Goal: Use online tool/utility: Utilize a website feature to perform a specific function

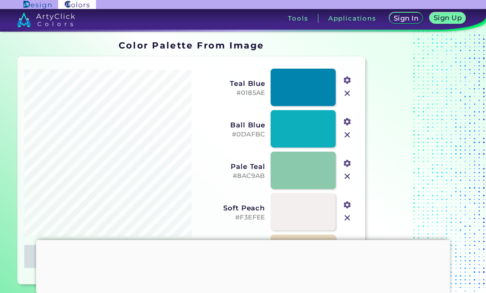
type input "#081435"
type input "#fae9de"
type input "#f8cfc6"
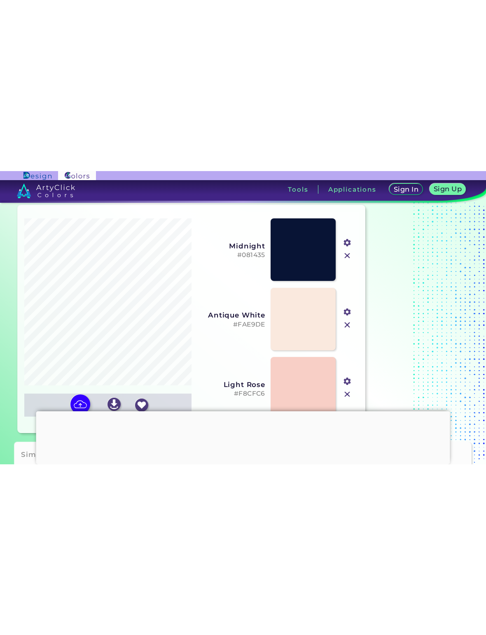
scroll to position [26, 0]
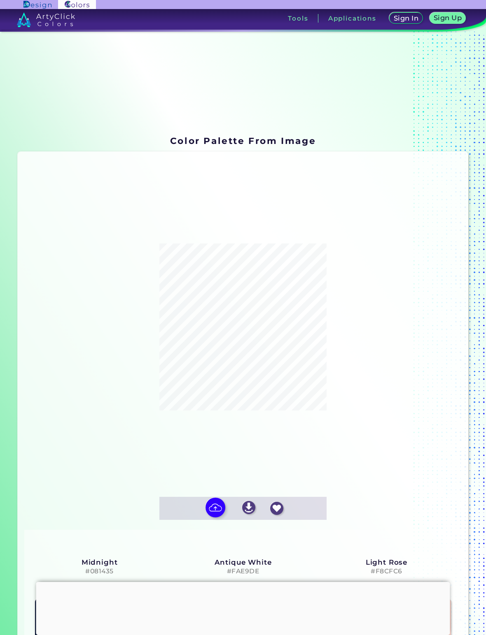
click at [0, 0] on input "file" at bounding box center [0, 0] width 0 height 0
type input "#040101"
type input "#fdeee3"
type input "#fdcec3"
type input "#ffffff"
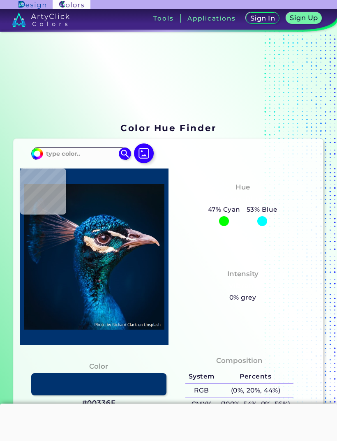
type input "#001a33"
type input "#001A33"
type input "#001b39"
type input "#001B39"
type input "#011e3e"
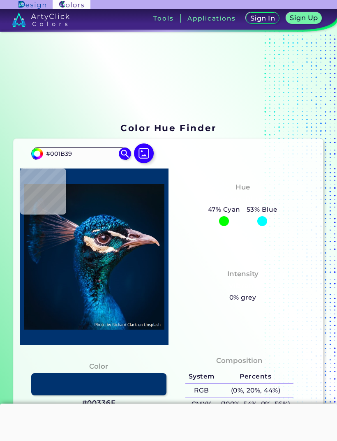
type input "#011E3E"
type input "#00203f"
type input "#00203F"
type input "#001d3b"
type input "#001D3B"
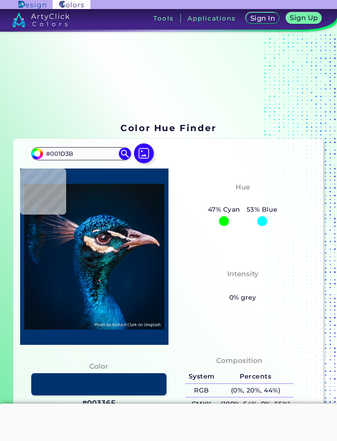
type input "#001b38"
type input "#001B38"
type input "#00162b"
type input "#00162B"
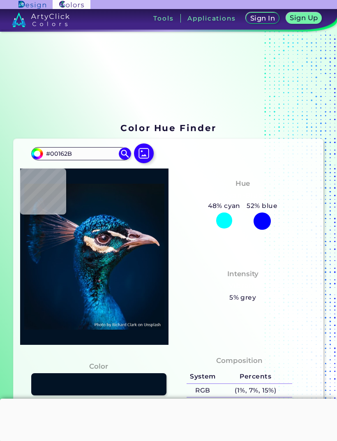
type input "#021325"
type input "#03111e"
type input "#03111E"
type input "#03111c"
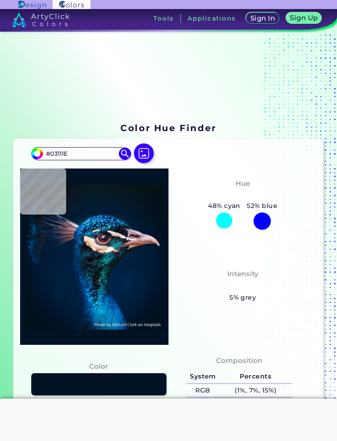
type input "#03111C"
type input "#000000"
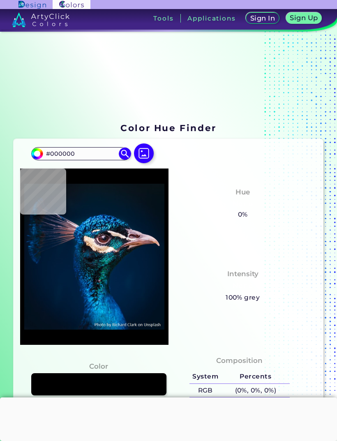
click at [142, 160] on img at bounding box center [144, 154] width 20 height 20
click at [0, 0] on input "file" at bounding box center [0, 0] width 0 height 0
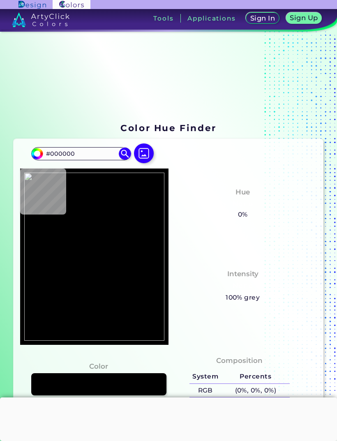
scroll to position [-6, 0]
type input "#591a1f"
type input "#591A1F"
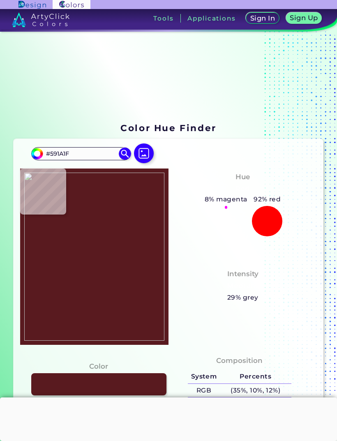
scroll to position [0, 0]
type input "#4a1517"
type input "#4A1517"
type input "#501519"
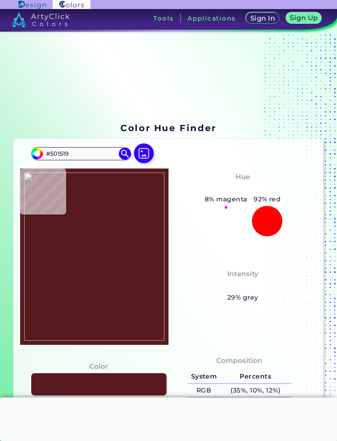
type input "#55161b"
type input "#55161B"
type input "#6b252d"
type input "#6B252D"
type input "#471215"
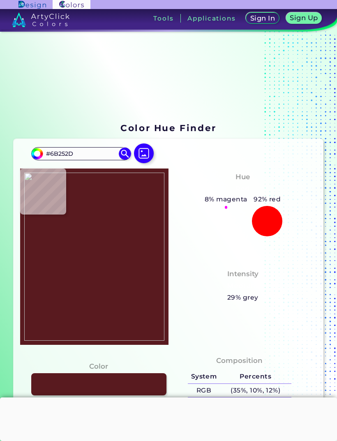
type input "#471215"
type input "#4a1517"
type input "#4A1517"
type input "#58181d"
type input "#58181D"
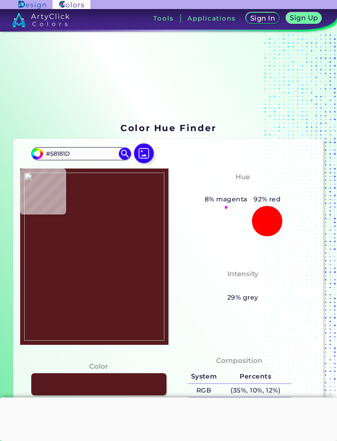
type input "#611c23"
type input "#611C23"
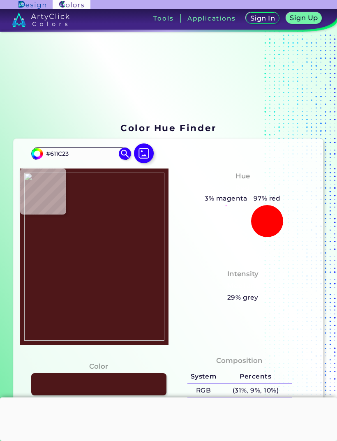
type input "#4e1719"
type input "#4E1719"
type input "#4b1517"
type input "#4B1517"
type input "#5f1c20"
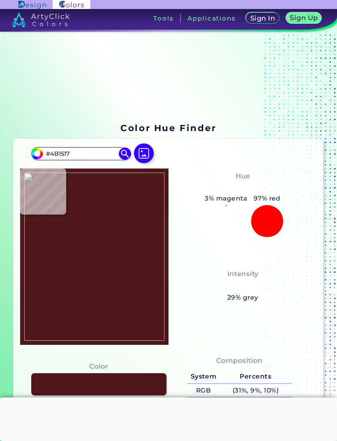
type input "#5F1C20"
type input "#5a191f"
type input "#5A191F"
type input "#57191e"
type input "#57191E"
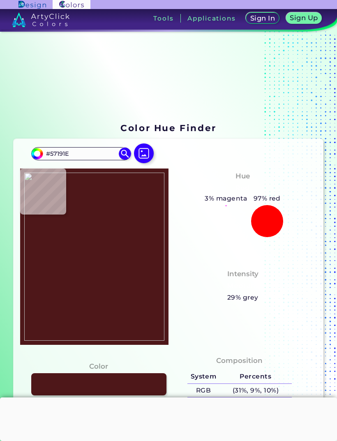
type input "#56181d"
type input "#56181D"
type input "#56181b"
type input "#56181B"
type input "#60191f"
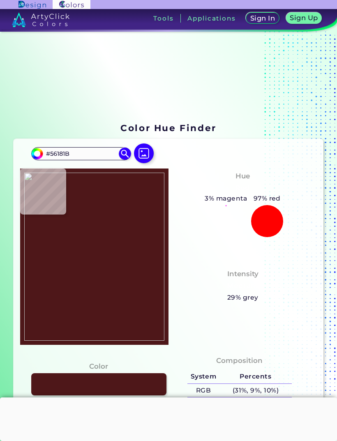
type input "#60191F"
type input "#702228"
type input "#6f2025"
type input "#6F2025"
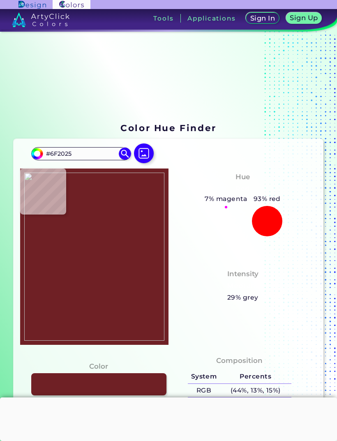
type input "#661d21"
type input "#661D21"
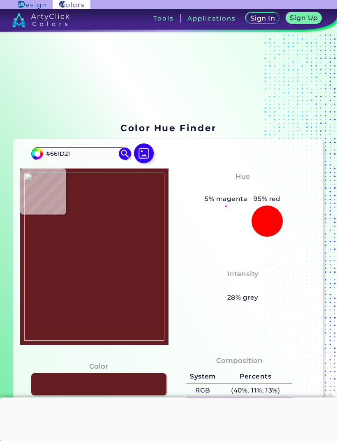
type input "#5c181c"
type input "#5C181C"
type input "#56171b"
type input "#56171B"
type input "#55171c"
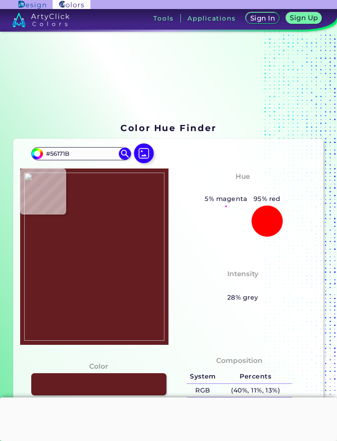
type input "#55171C"
type input "#54161b"
type input "#54161B"
type input "#54141a"
type input "#54141A"
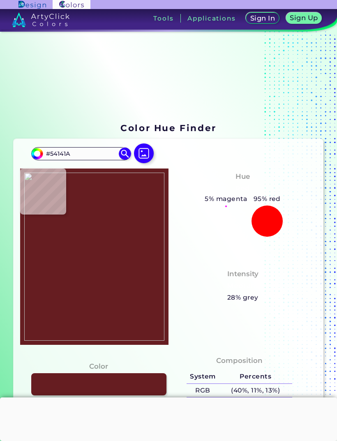
type input "#fffcff"
type input "#FFFCFF"
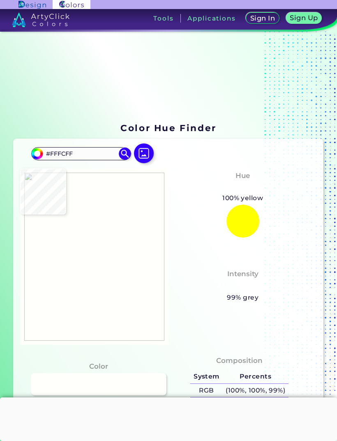
type input "#fffffc"
type input "#FFFFFC"
type input "#fffffb"
type input "#FFFFFB"
type input "#ffffff"
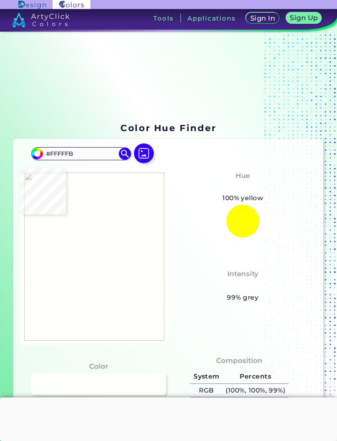
type input "#FFFFFF"
type input "#000000"
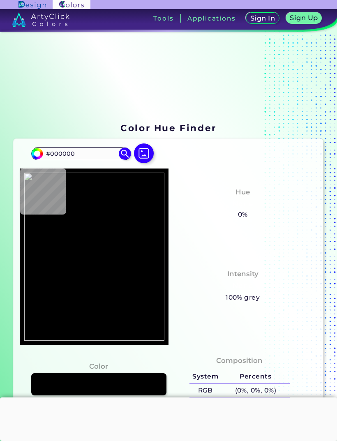
type input "#ffffff"
type input "#FFFFFF"
type input "#fffffc"
type input "#FFFFFC"
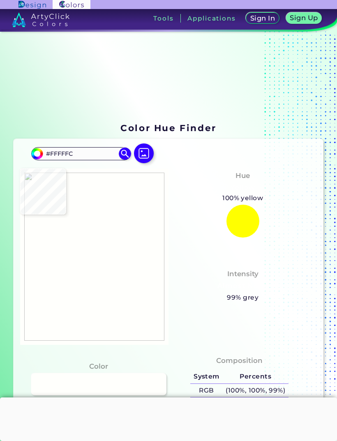
type input "#fcffff"
type input "#FCFFFF"
type input "#fffcfc"
type input "#FFFCFC"
type input "#fcfcf7"
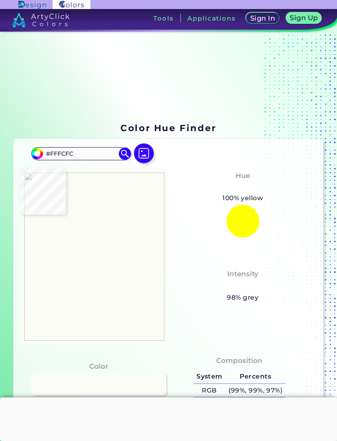
type input "#FCFCF7"
type input "#5f2d34"
type input "#5F2D34"
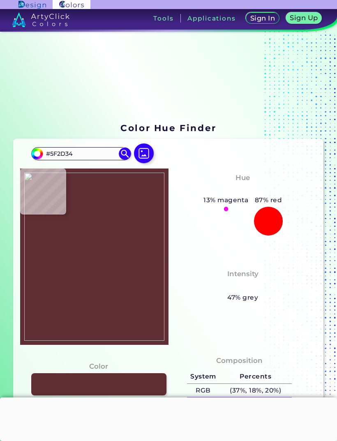
type input "#54141a"
type input "#54141A"
type input "#53161b"
type input "#53161B"
type input "#54161b"
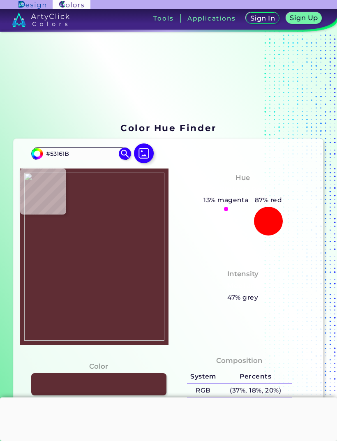
type input "#54161B"
type input "#52161b"
type input "#52161B"
type input "#54161b"
type input "#54161B"
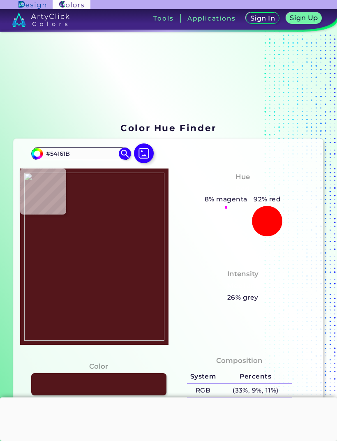
type input "#54171b"
type input "#54171B"
type input "#53181a"
type input "#53181A"
type input "#5a171b"
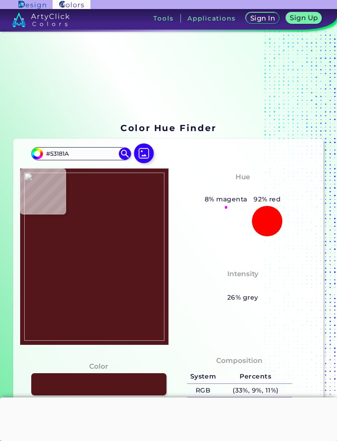
type input "#5A171B"
type input "#681d24"
type input "#681D24"
type input "#72212a"
type input "#72212A"
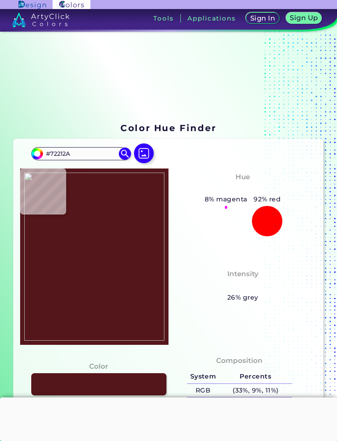
type input "#73202a"
type input "#73202A"
type input "#6f2328"
type input "#6F2328"
type input "#6d2428"
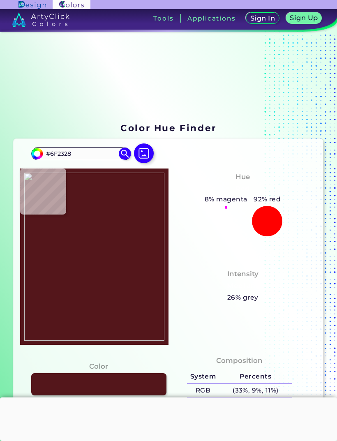
type input "#6D2428"
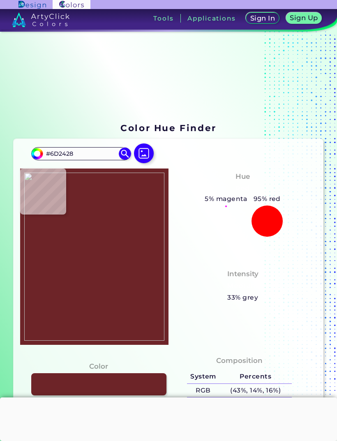
type input "#6f2328"
type input "#6F2328"
type input "#6c2327"
type input "#6C2327"
type input "#62181c"
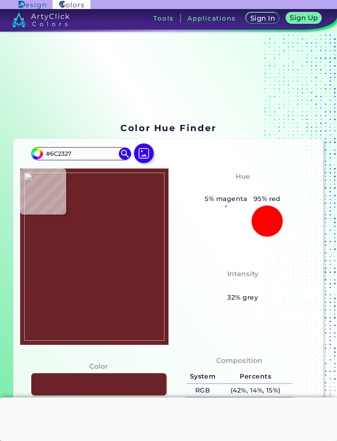
type input "#62181C"
type input "#651c20"
type input "#651C20"
type input "#6b2226"
type input "#6B2226"
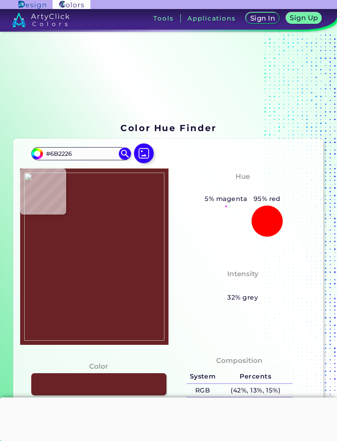
type input "#6f2328"
type input "#6F2328"
type input "#702228"
type input "#722128"
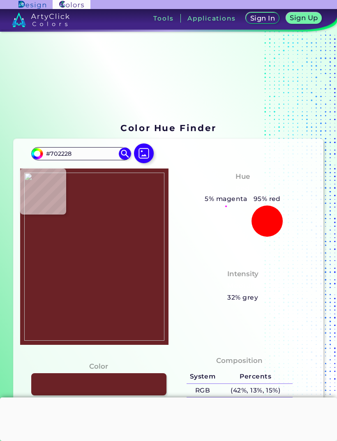
type input "#722128"
type input "#6d2028"
type input "#6D2028"
type input "#651c23"
type input "#651C23"
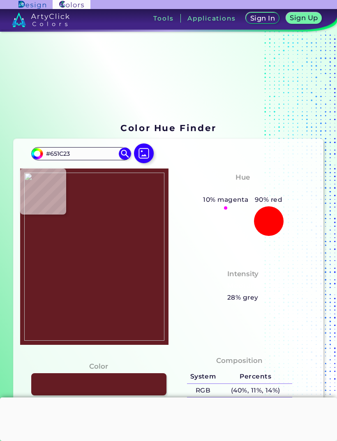
type input "#5b181c"
type input "#5B181C"
type input "#57161c"
type input "#57161C"
type input "#55171c"
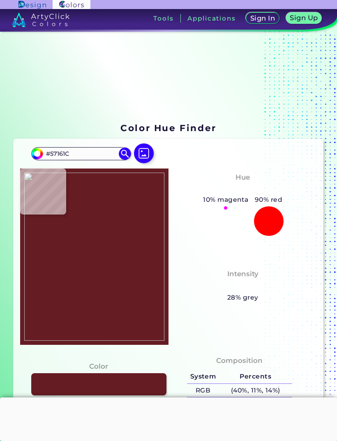
type input "#55171C"
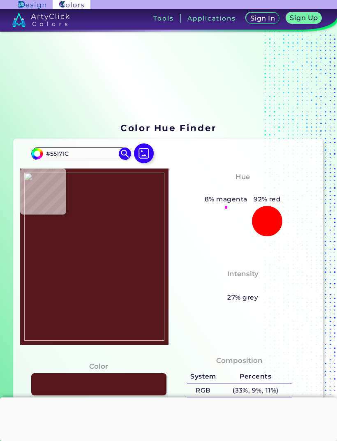
type input "#54181c"
type input "#54181C"
type input "#5d161f"
type input "#5D161F"
type input "#4e1417"
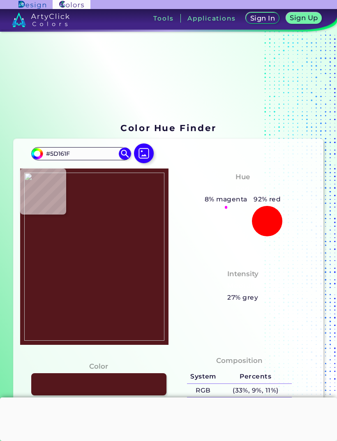
type input "#4E1417"
type input "#481114"
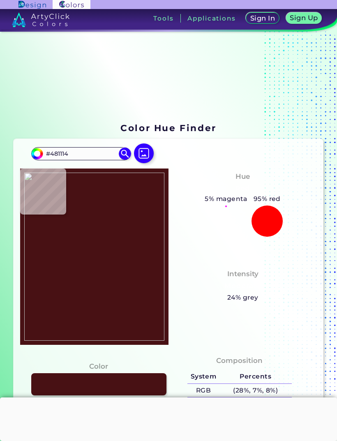
type input "#461314"
type input "#55171c"
type input "#55171C"
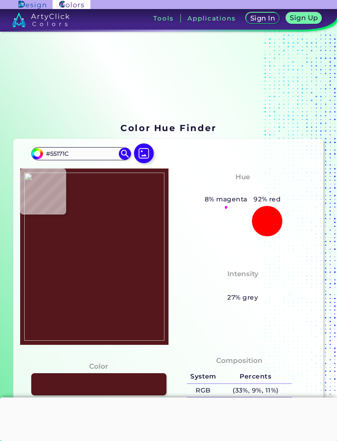
type input "#0f0000"
type input "#0F0000"
type input "#b39894"
type input "#B39894"
type input "#ffece0"
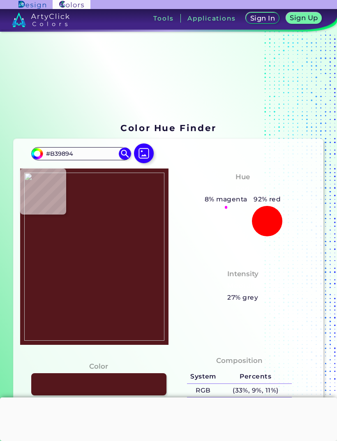
type input "#FFECE0"
type input "#fdefe4"
type input "#FDEFE4"
type input "#20090a"
type input "#20090A"
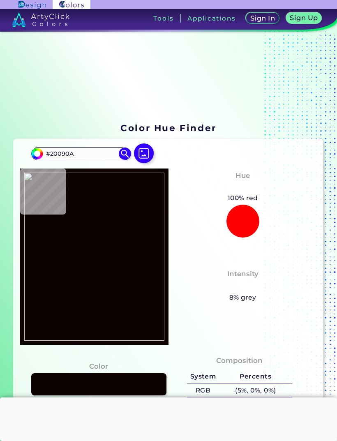
type input "#0d0101"
type input "#0D0101"
type input "#060507"
type input "#080708"
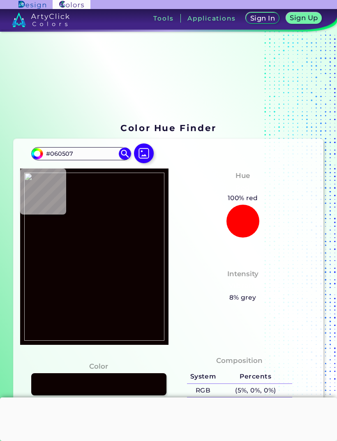
type input "#080708"
type input "#060508"
type input "#fcd0c2"
type input "#FCD0C2"
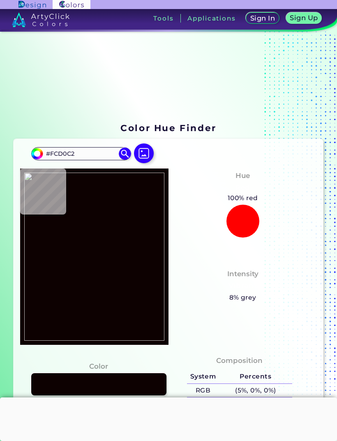
type input "#ffbbb0"
type input "#FFBBB0"
type input "#fabcad"
type input "#FABCAD"
type input "#ffcabc"
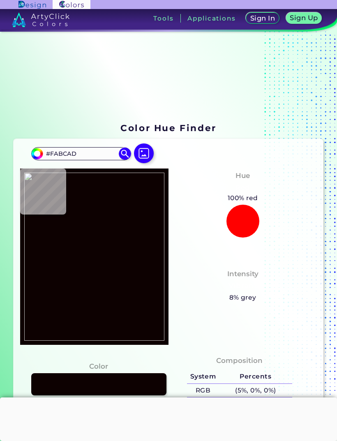
type input "#FFCABC"
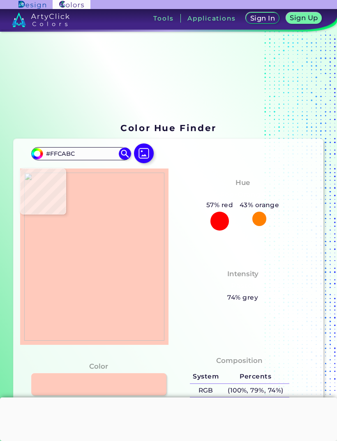
type input "#ffc5b9"
type input "#FFC5B9"
type input "#ffbfb4"
type input "#FFBFB4"
type input "#ffc5b9"
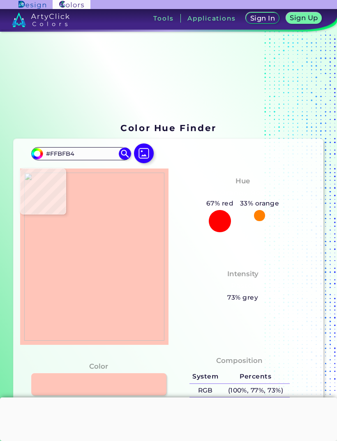
type input "#FFC5B9"
type input "#fdd1c1"
type input "#FDD1C1"
type input "#fddfcf"
type input "#FDDFCF"
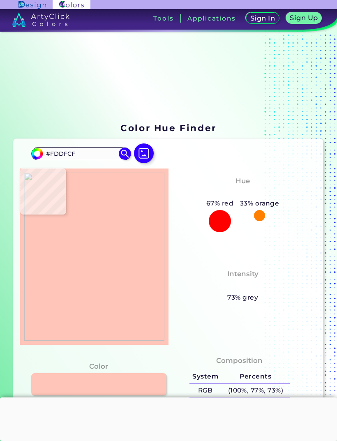
type input "#fad0c1"
type input "#FAD0C1"
type input "#fccec2"
type input "#FCCEC2"
type input "#fec9bd"
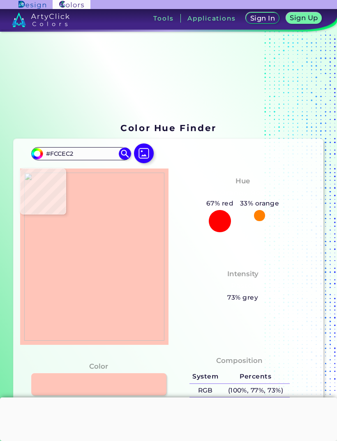
type input "#FEC9BD"
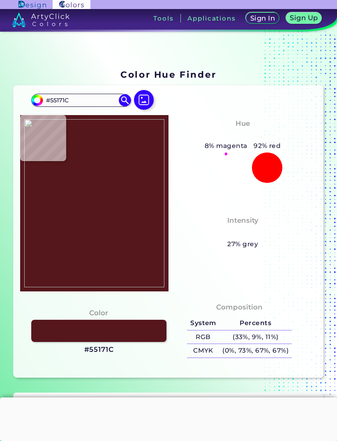
scroll to position [55, 0]
